Goal: Information Seeking & Learning: Learn about a topic

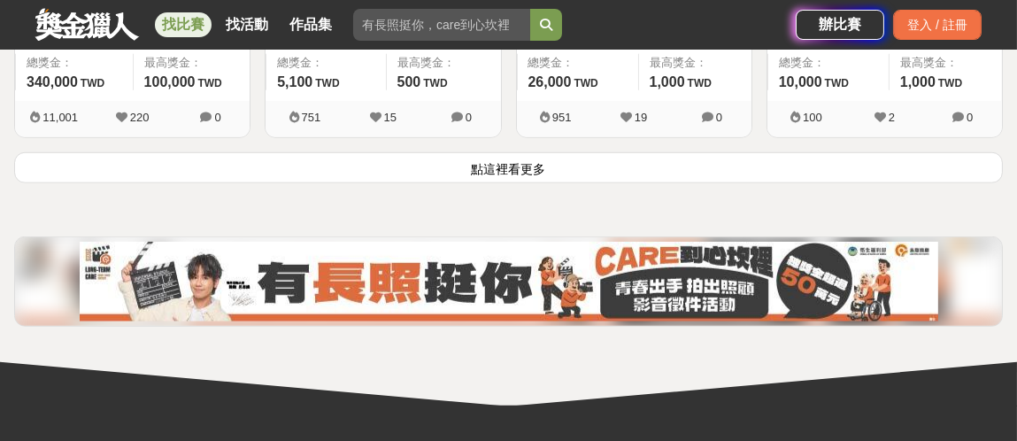
scroll to position [2477, 0]
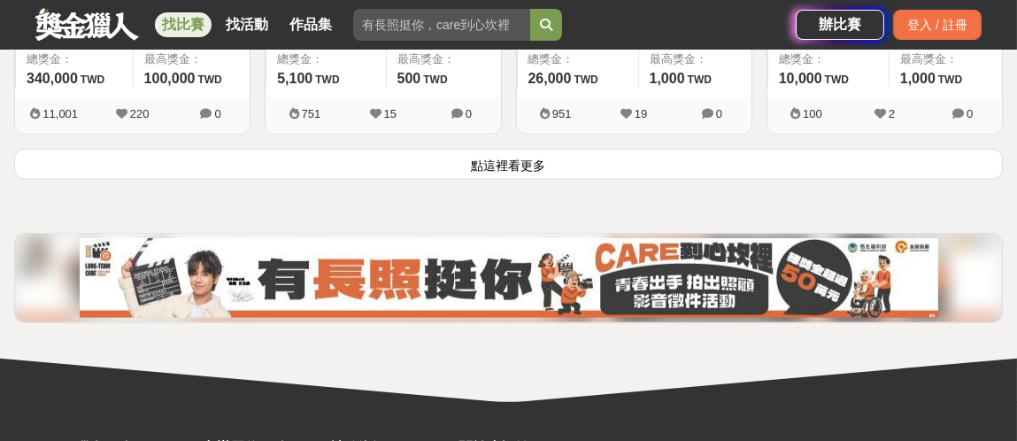
click at [513, 158] on button "點這裡看更多" at bounding box center [508, 164] width 988 height 31
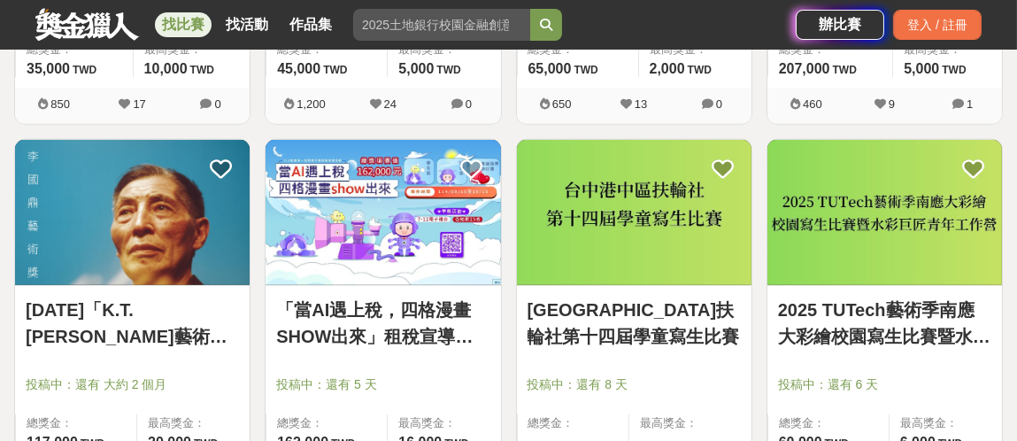
scroll to position [3631, 0]
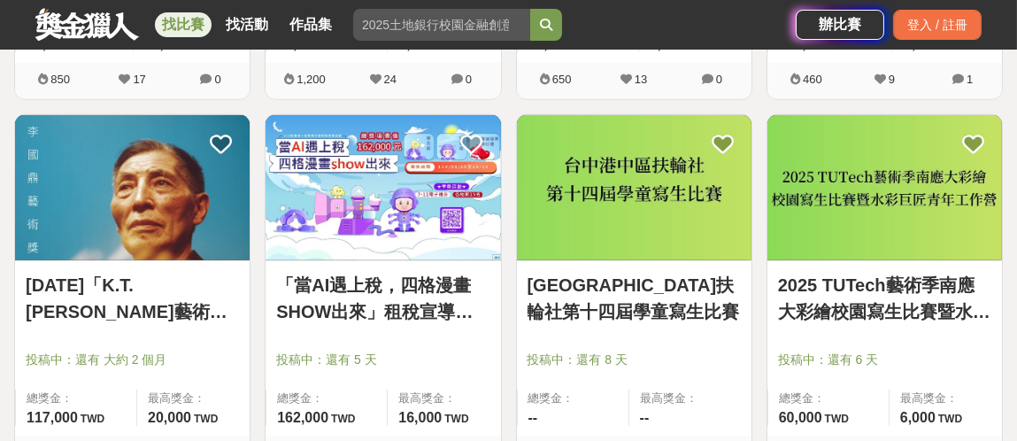
click at [137, 281] on link "[DATE]「K.T.[PERSON_NAME]藝術奬」" at bounding box center [132, 298] width 213 height 53
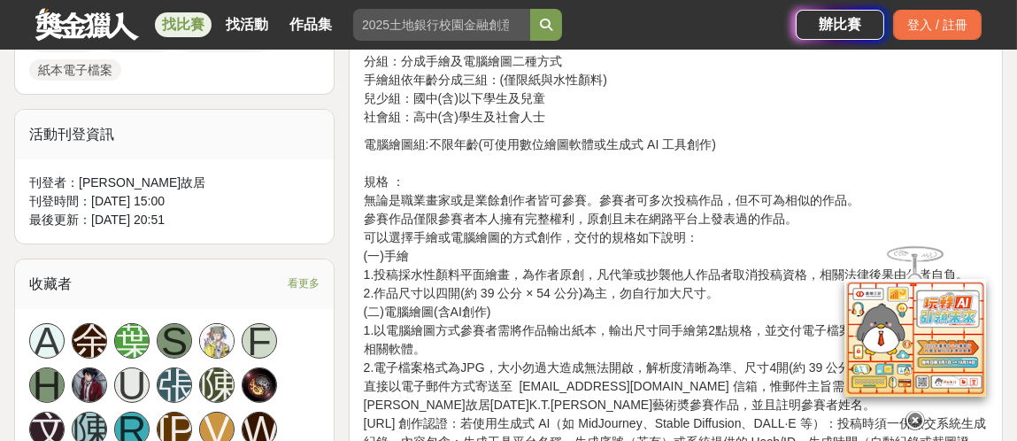
scroll to position [1061, 0]
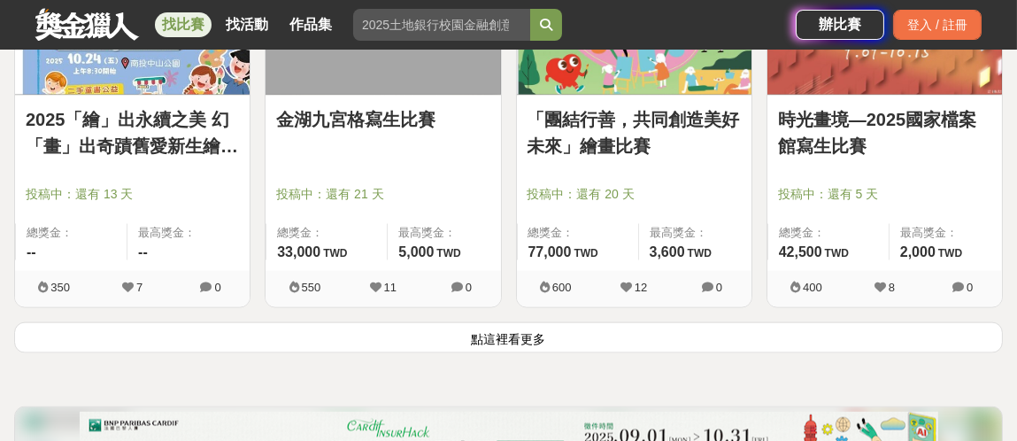
scroll to position [4604, 0]
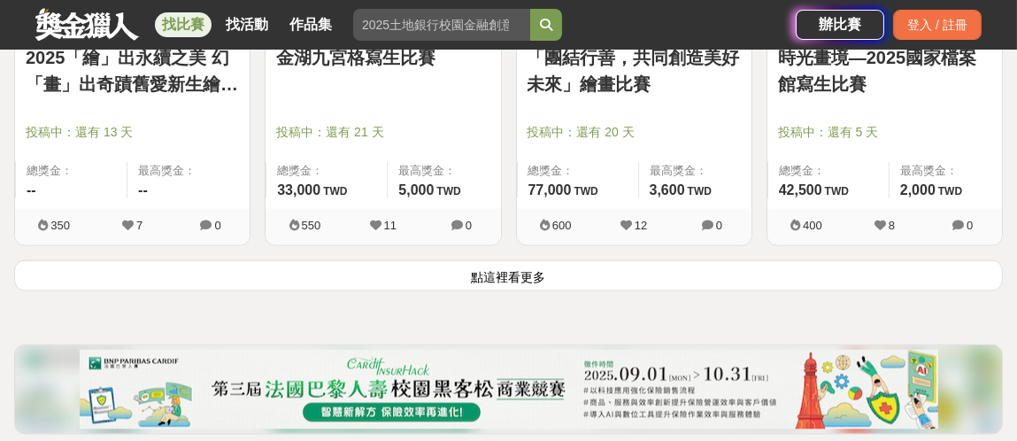
click at [503, 265] on button "點這裡看更多" at bounding box center [508, 275] width 988 height 31
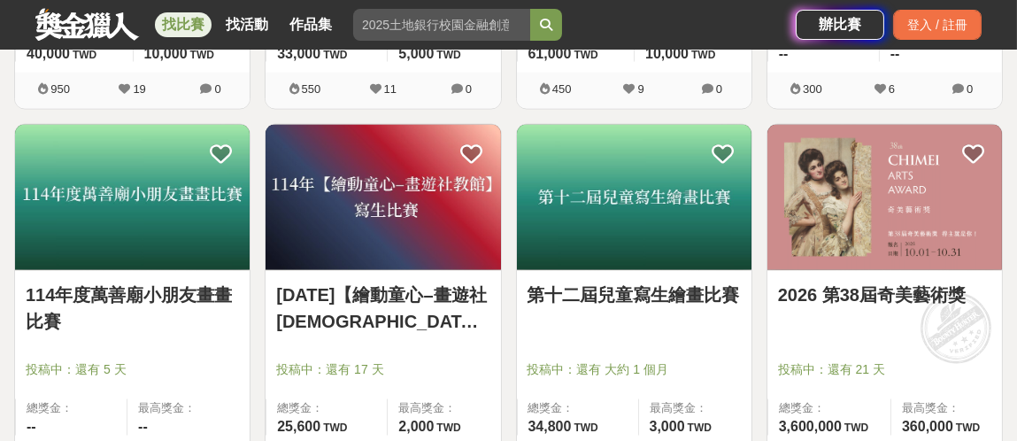
scroll to position [5135, 0]
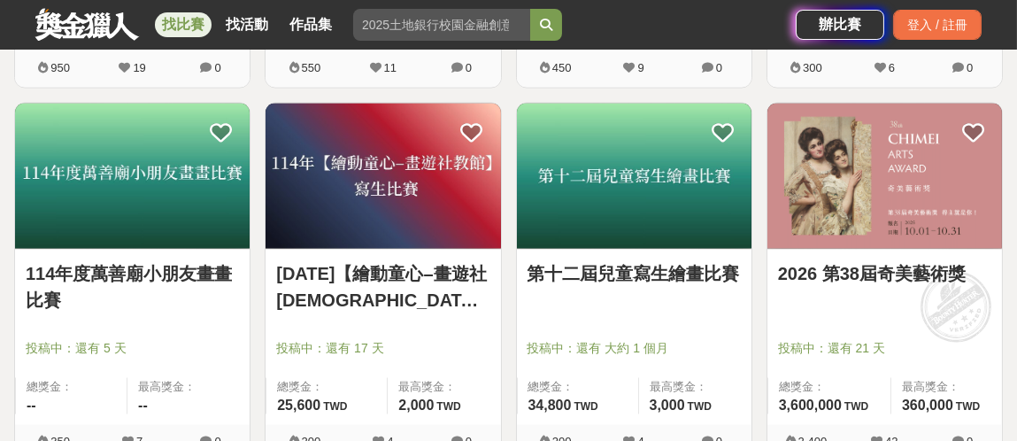
click at [887, 265] on link "2026 第38屆奇美藝術獎" at bounding box center [884, 273] width 213 height 27
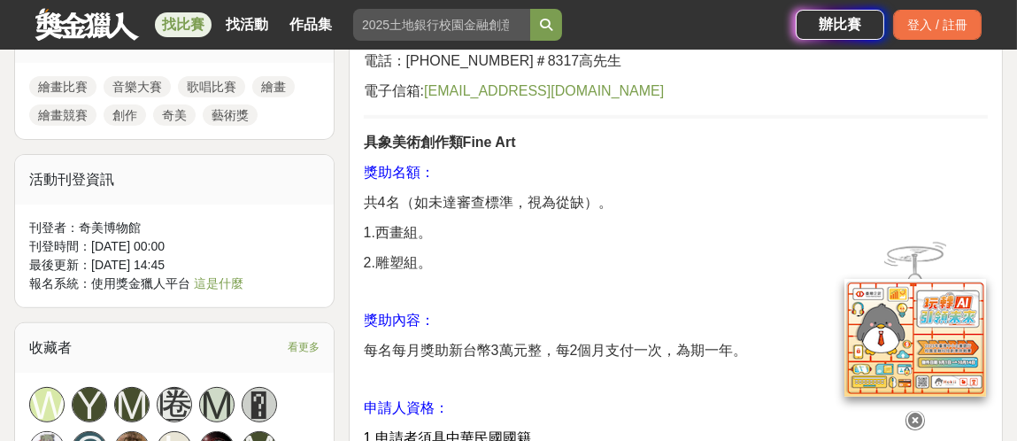
scroll to position [1326, 0]
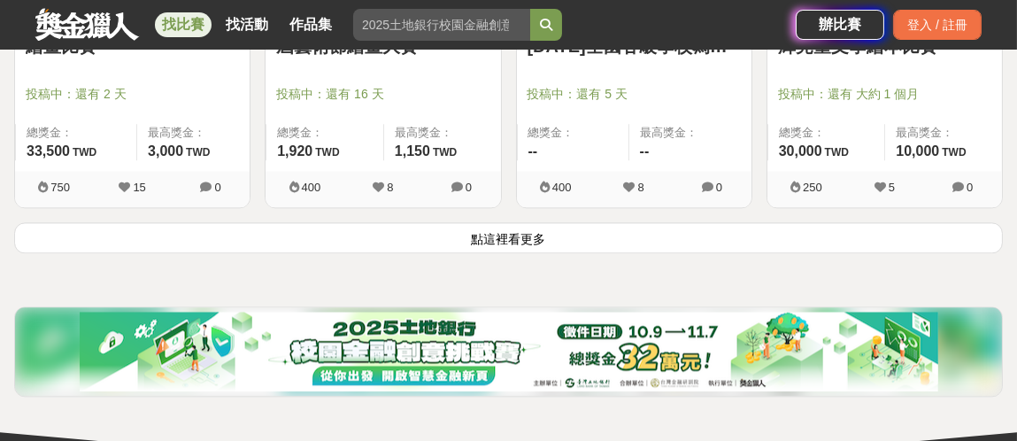
scroll to position [6993, 0]
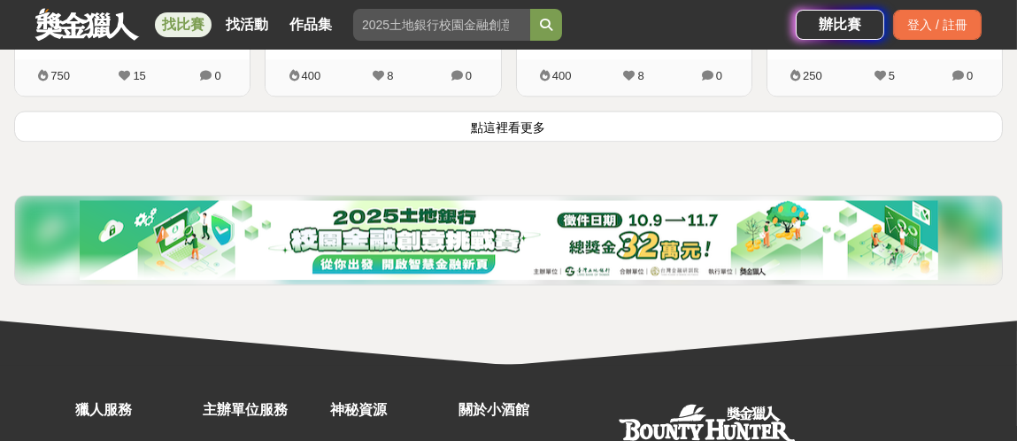
click at [540, 112] on button "點這裡看更多" at bounding box center [508, 126] width 988 height 31
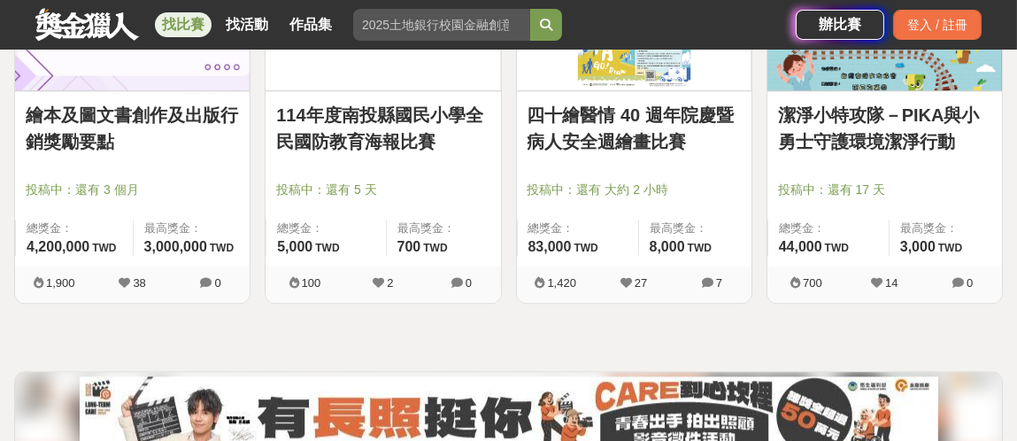
scroll to position [7790, 0]
